Goal: Information Seeking & Learning: Find specific fact

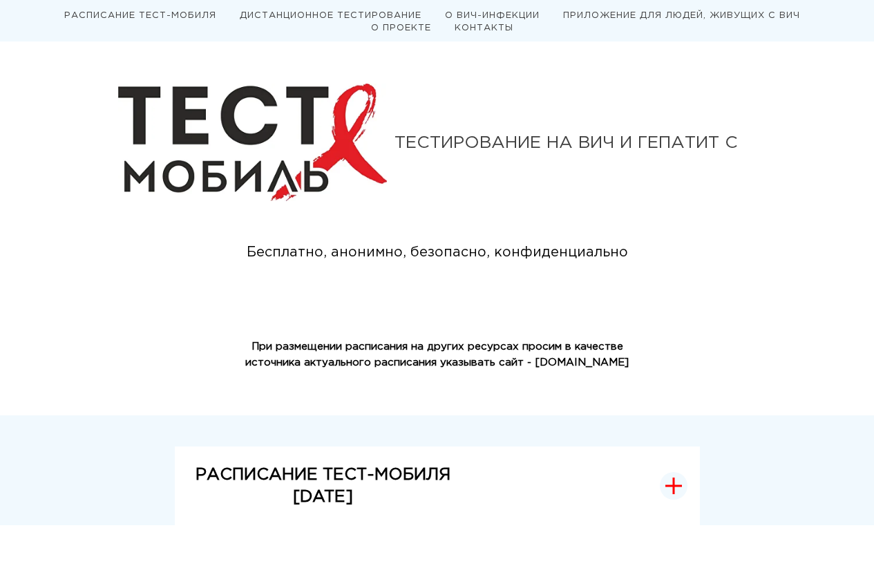
click at [384, 482] on strong "РАСПИСАНИЕ ТЕСТ-МОБИЛЯ" at bounding box center [323, 474] width 255 height 15
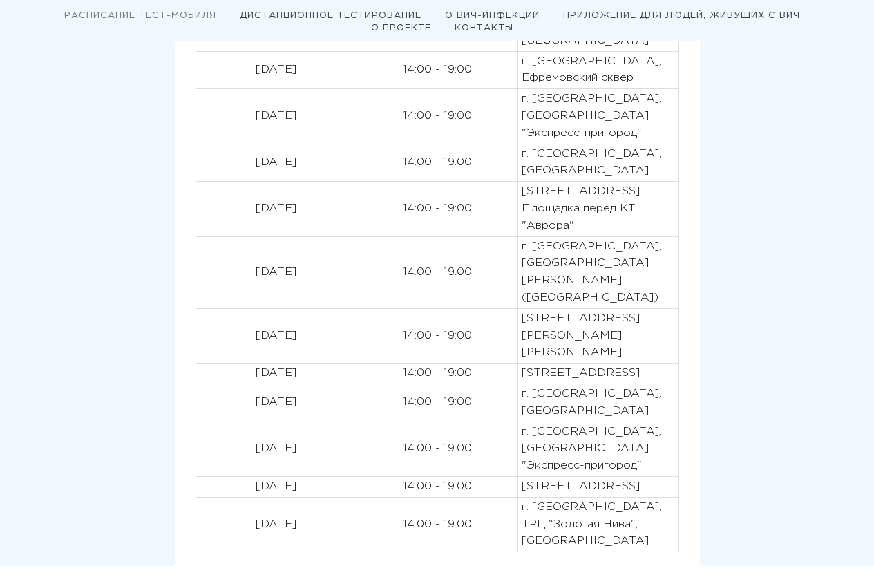
scroll to position [691, 0]
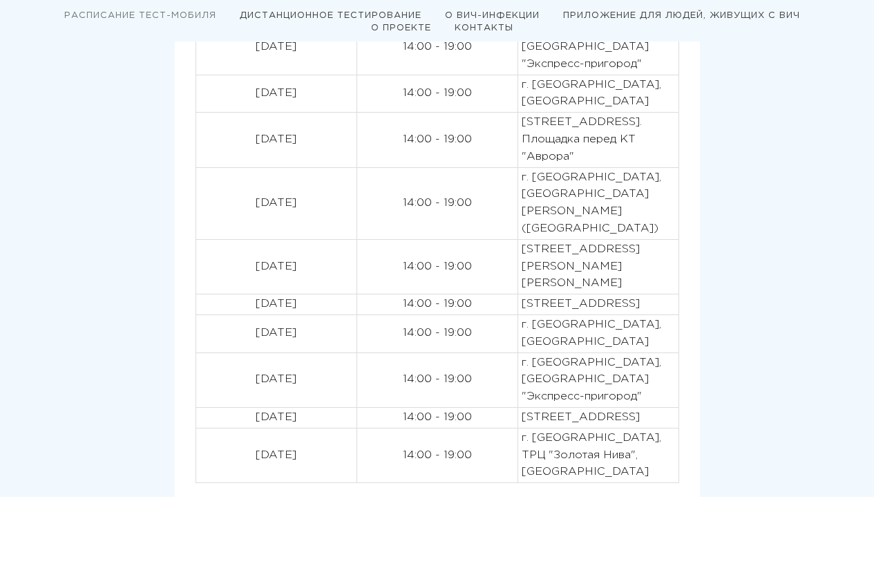
drag, startPoint x: 237, startPoint y: 454, endPoint x: 666, endPoint y: 448, distance: 428.6
click at [666, 428] on tr "[DATE] 14:00 - 19:00 [STREET_ADDRESS]" at bounding box center [437, 417] width 483 height 21
copy tr "[DATE] 14:00 - 19:00 [STREET_ADDRESS]"
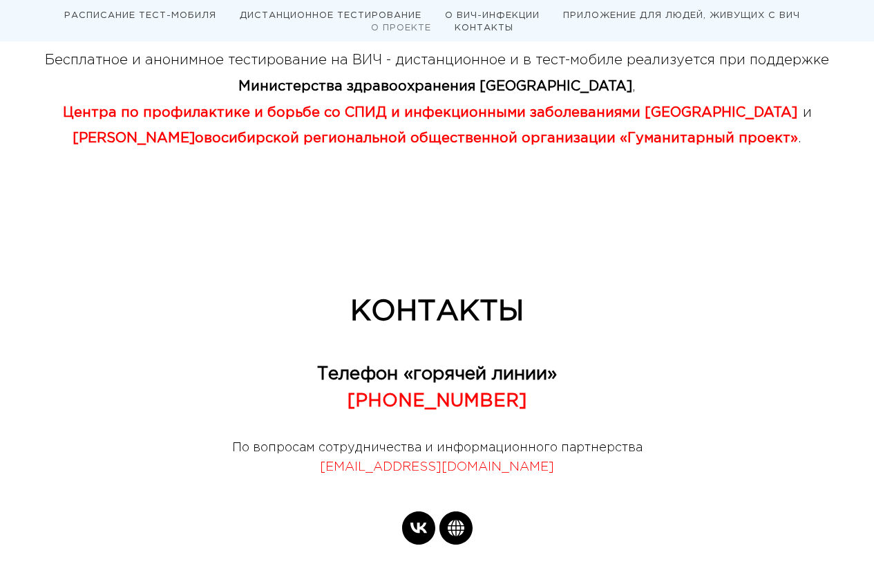
scroll to position [4354, 0]
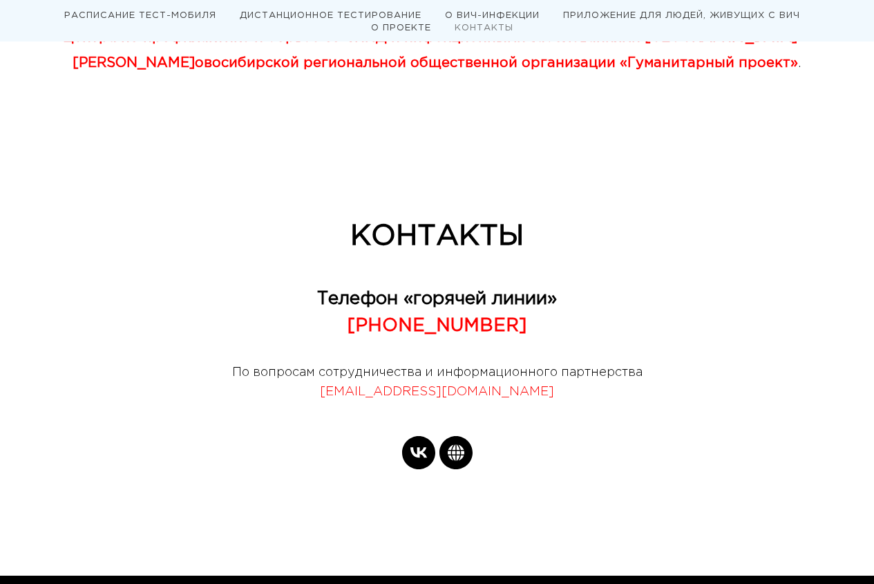
drag, startPoint x: 527, startPoint y: 283, endPoint x: 431, endPoint y: 285, distance: 96.8
click at [431, 312] on p "[PHONE_NUMBER]" at bounding box center [437, 325] width 525 height 27
copy strong "[PHONE_NUMBER]"
click at [156, 291] on div "КОНТАКТЫ Телефон «горячей линии» [PHONE_NUMBER] По вопросам сотрудничества и ин…" at bounding box center [369, 345] width 664 height 253
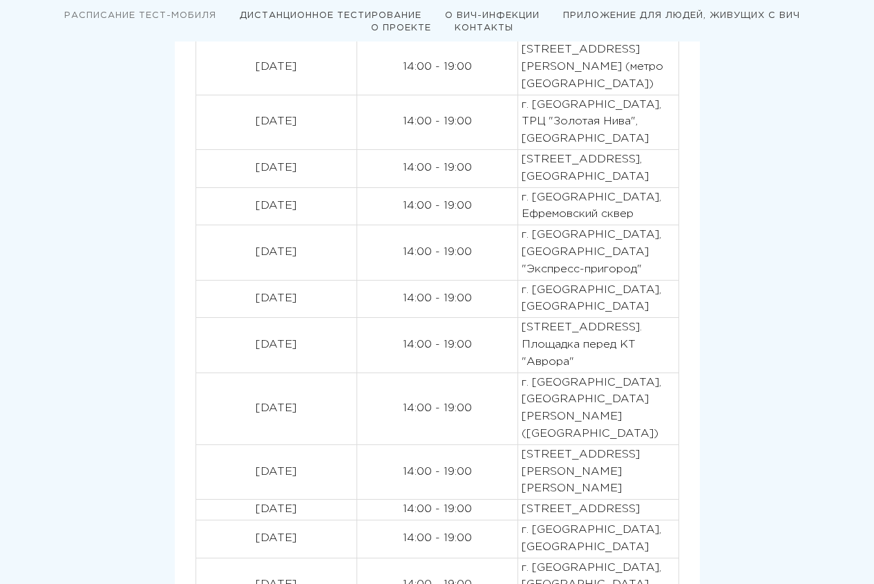
scroll to position [0, 0]
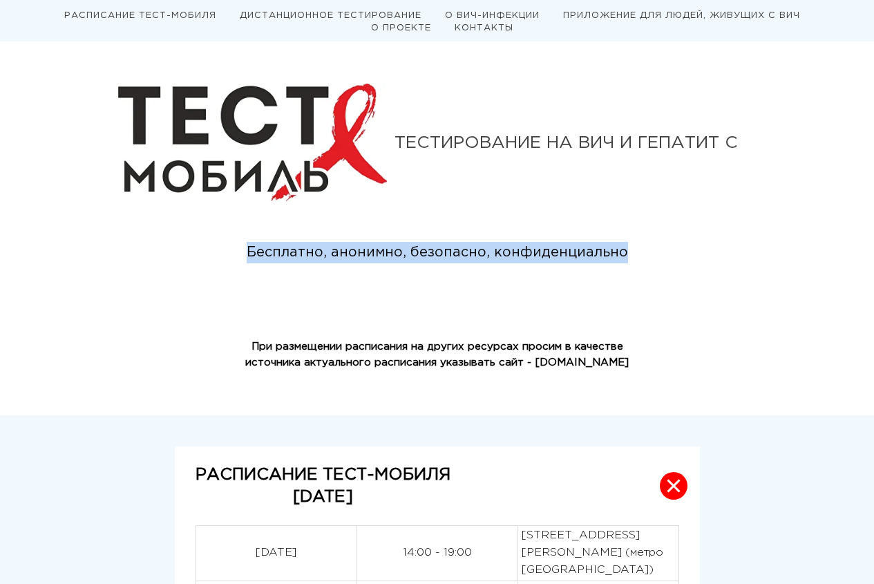
drag, startPoint x: 623, startPoint y: 253, endPoint x: 251, endPoint y: 250, distance: 372.6
click at [251, 250] on div "Бесплатно, анонимно, безопасно, конфиденциально" at bounding box center [437, 252] width 431 height 21
copy div "Бесплатно, анонимно, безопасно, конфиденциально"
